Goal: Download file/media

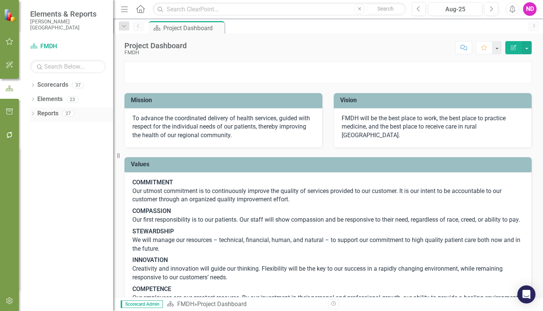
click at [36, 114] on div "Dropdown Reports 27" at bounding box center [71, 115] width 83 height 14
click at [37, 111] on div "Dropdown Reports 27" at bounding box center [71, 115] width 83 height 14
click at [32, 112] on icon "Dropdown" at bounding box center [32, 114] width 5 height 4
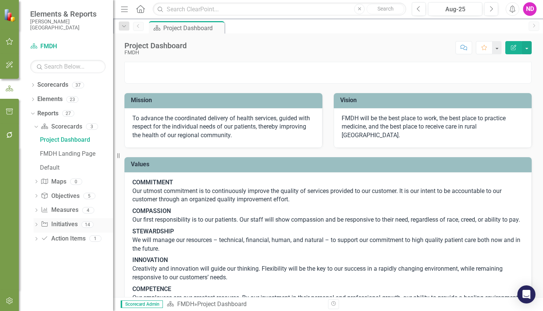
click at [35, 226] on icon "Dropdown" at bounding box center [36, 225] width 5 height 4
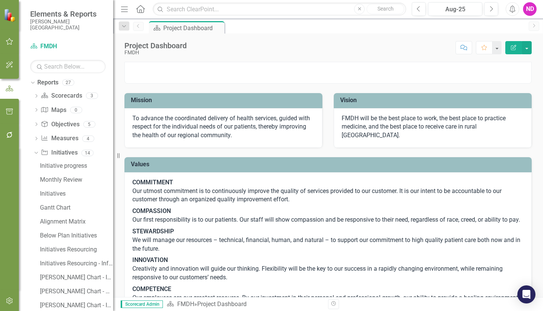
scroll to position [38, 0]
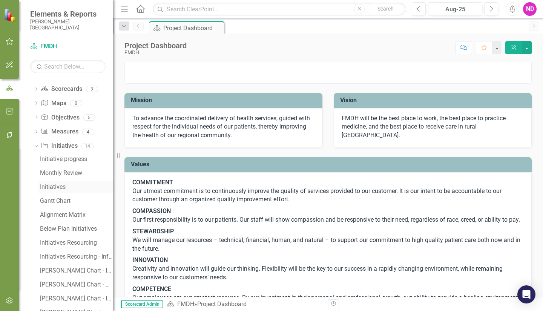
click at [57, 188] on div "Initiatives" at bounding box center [76, 187] width 73 height 7
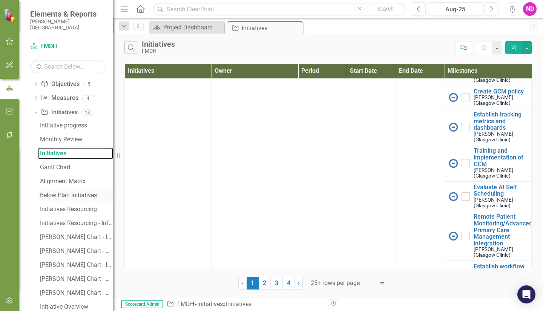
scroll to position [101, 0]
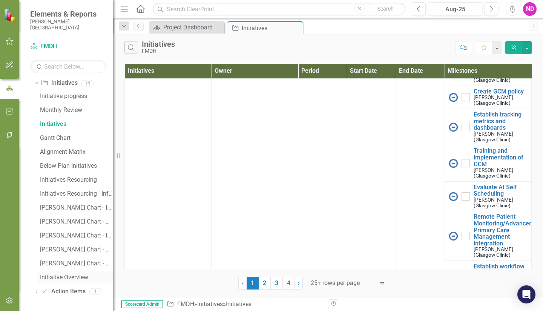
click at [64, 279] on div "Initiative Overview" at bounding box center [76, 277] width 73 height 7
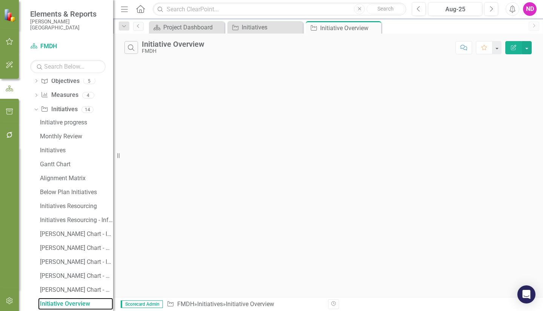
scroll to position [73, 0]
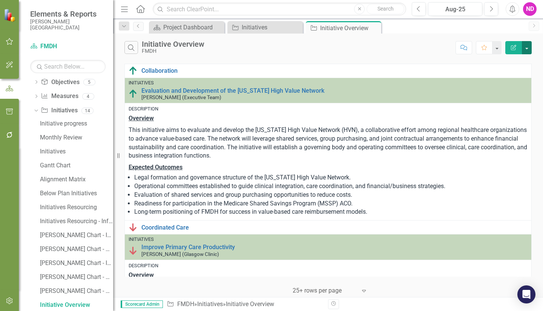
click at [527, 49] on button "button" at bounding box center [527, 47] width 10 height 13
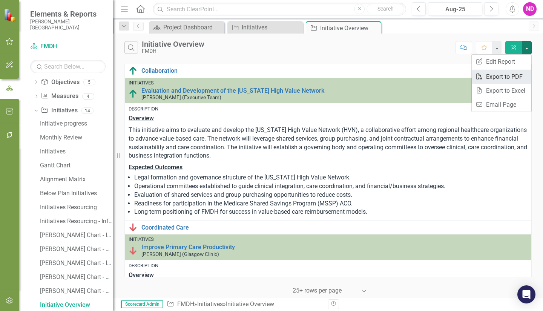
click at [508, 76] on link "PDF Export to PDF" at bounding box center [502, 77] width 60 height 14
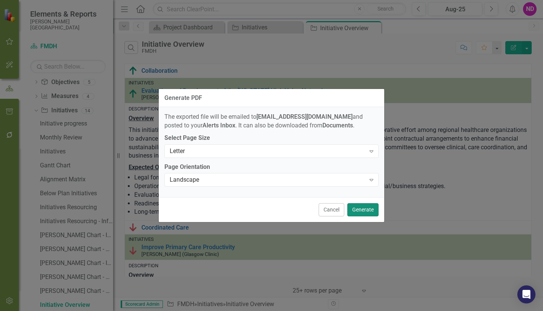
click at [361, 211] on button "Generate" at bounding box center [363, 209] width 31 height 13
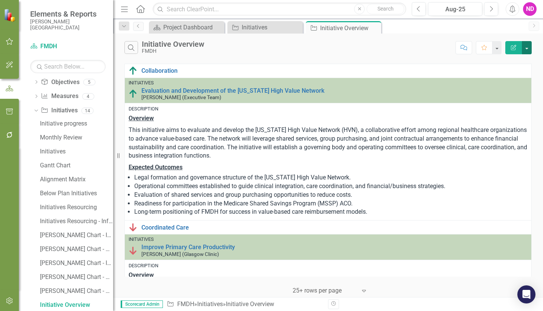
click at [530, 48] on button "button" at bounding box center [527, 47] width 10 height 13
drag, startPoint x: 433, startPoint y: 62, endPoint x: 444, endPoint y: 47, distance: 18.3
click at [434, 60] on div "Search Initiative Overview FMDH Comment Favorite Edit Report Collaboration Edit…" at bounding box center [328, 166] width 430 height 264
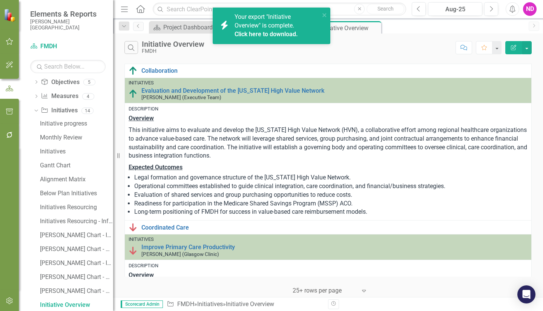
drag, startPoint x: 473, startPoint y: 2, endPoint x: 259, endPoint y: 28, distance: 214.7
click at [259, 28] on span "Your export "Initiative Overview" is complete. Click here to download." at bounding box center [276, 26] width 83 height 26
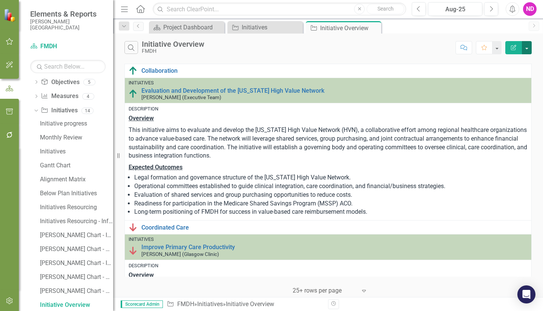
click at [530, 48] on button "button" at bounding box center [527, 47] width 10 height 13
click at [529, 48] on button "button" at bounding box center [527, 47] width 10 height 13
click at [513, 9] on icon "Alerts" at bounding box center [513, 9] width 8 height 8
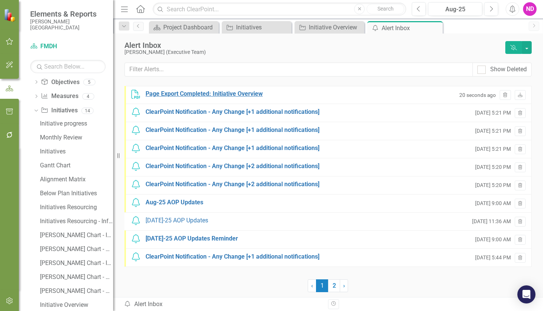
click at [227, 95] on div "Page Export Completed: Initiative Overview" at bounding box center [204, 94] width 117 height 9
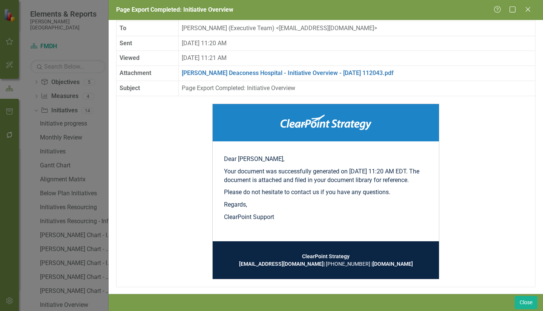
scroll to position [33, 0]
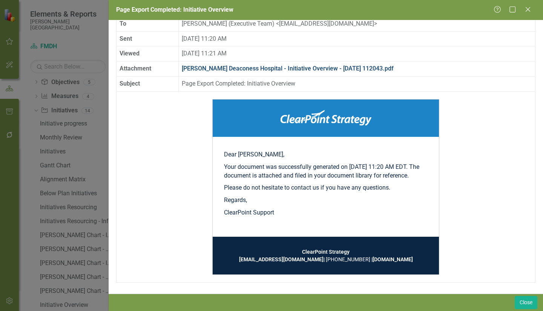
click at [272, 65] on link "[PERSON_NAME] Deaconess Hospital - Initiative Overview - [DATE] 112043.pdf" at bounding box center [288, 68] width 212 height 7
